Goal: Check status: Check status

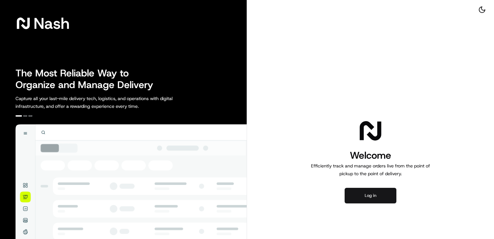
click at [368, 195] on button "Log in" at bounding box center [371, 196] width 52 height 16
